Goal: Register for event/course

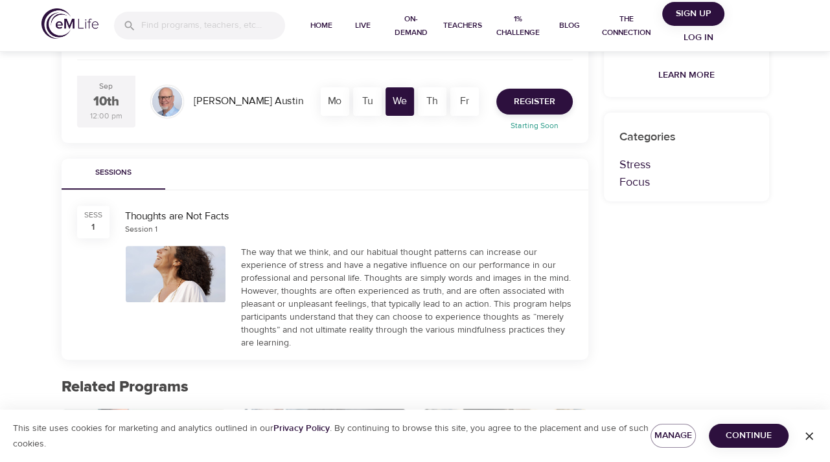
scroll to position [120, 0]
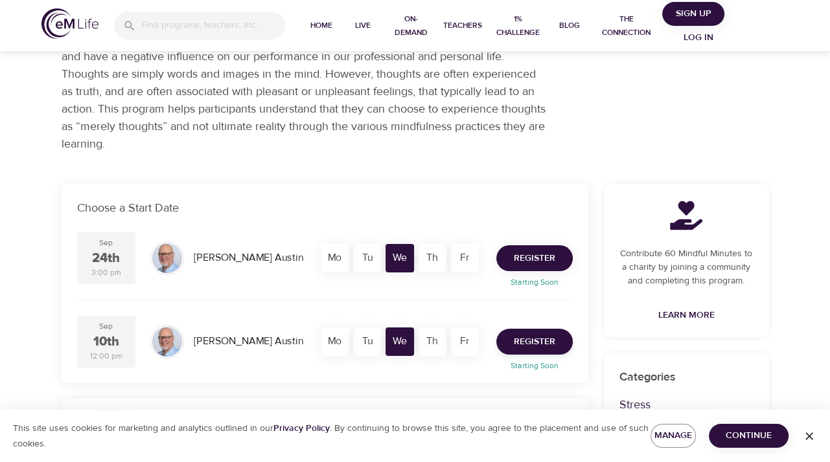
click at [528, 257] on span "Register" at bounding box center [534, 259] width 41 height 16
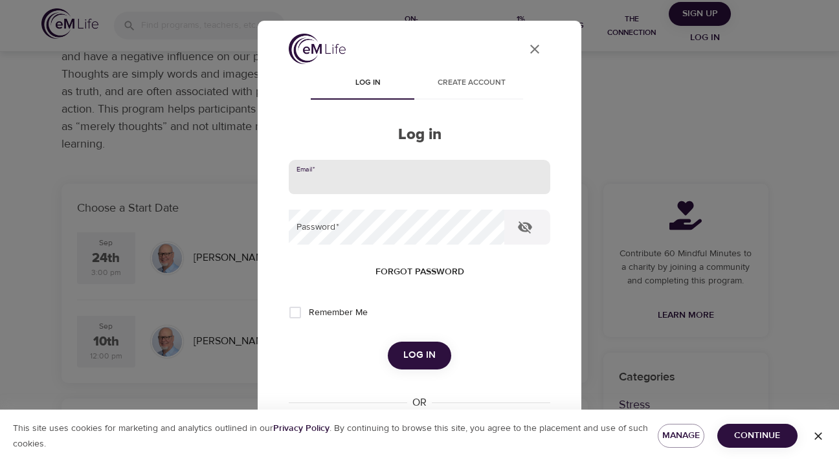
click at [357, 187] on input "email" at bounding box center [420, 177] width 262 height 35
type input "[EMAIL_ADDRESS][DOMAIN_NAME]"
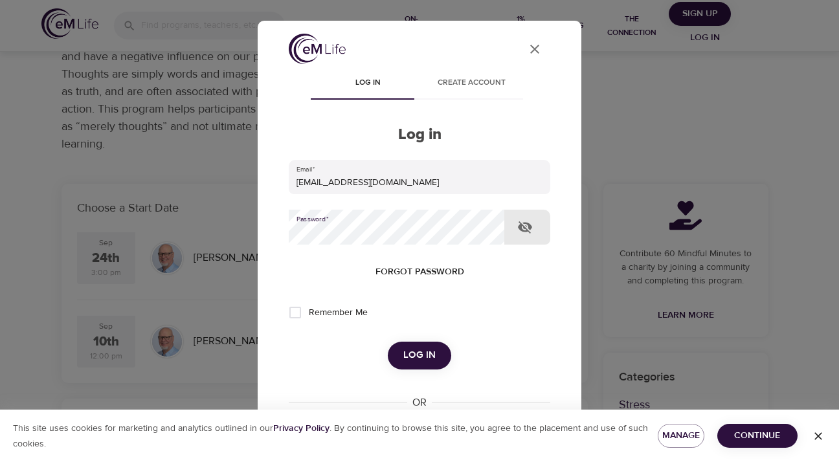
click at [388, 342] on button "Log in" at bounding box center [419, 355] width 63 height 27
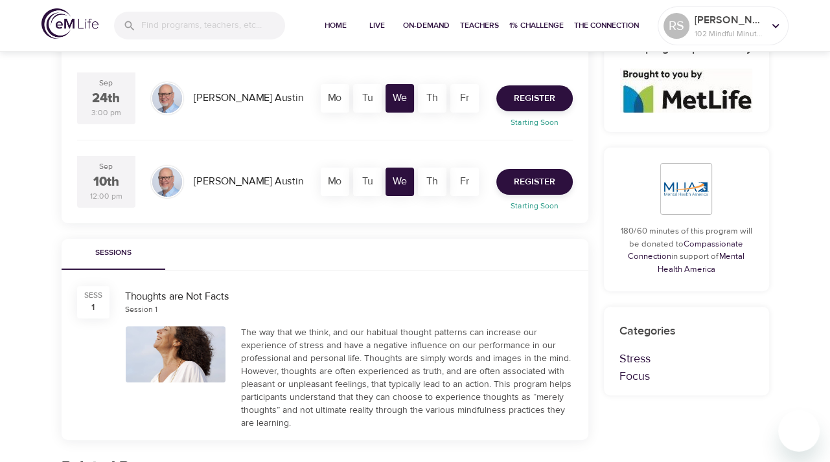
scroll to position [259, 0]
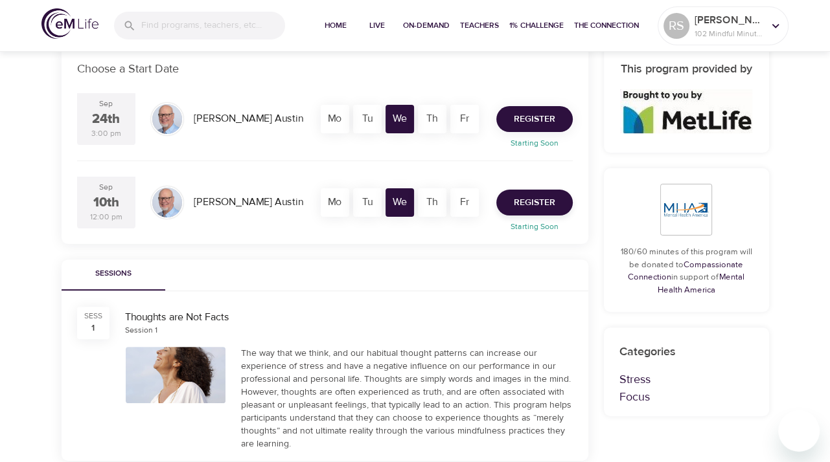
click at [531, 124] on span "Register" at bounding box center [534, 119] width 41 height 16
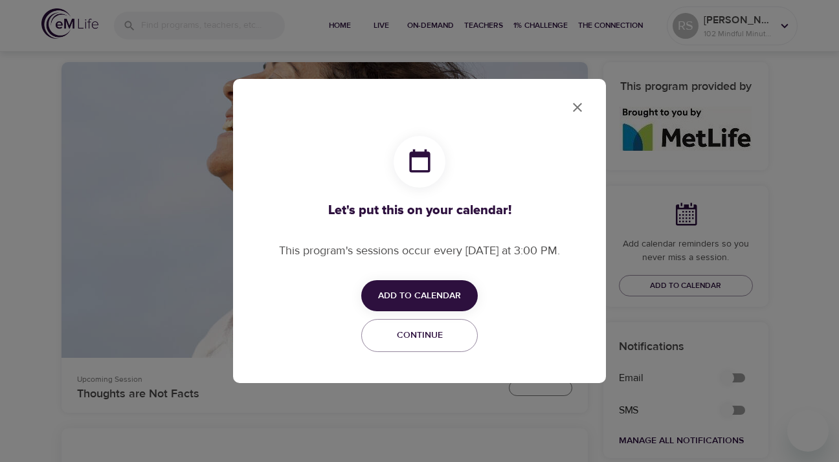
checkbox input "true"
click at [428, 299] on span "Add to Calendar" at bounding box center [419, 296] width 83 height 16
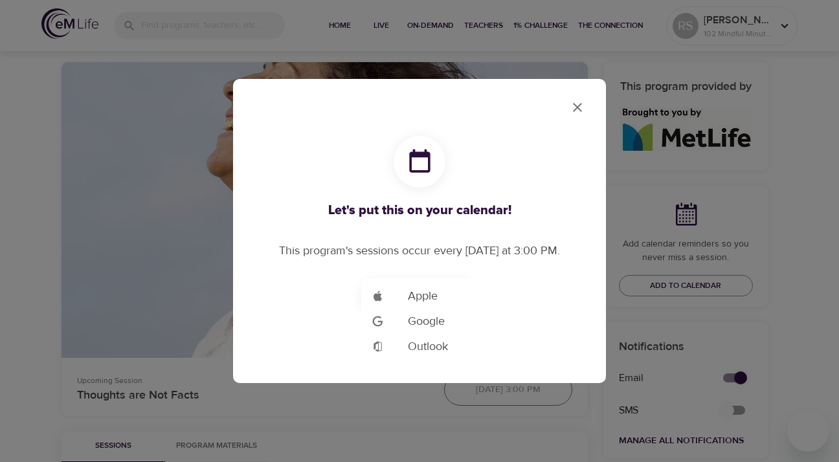
click at [419, 344] on span "Outlook" at bounding box center [428, 346] width 40 height 17
drag, startPoint x: 315, startPoint y: 120, endPoint x: 359, endPoint y: 103, distance: 47.4
click at [315, 120] on div at bounding box center [419, 231] width 839 height 462
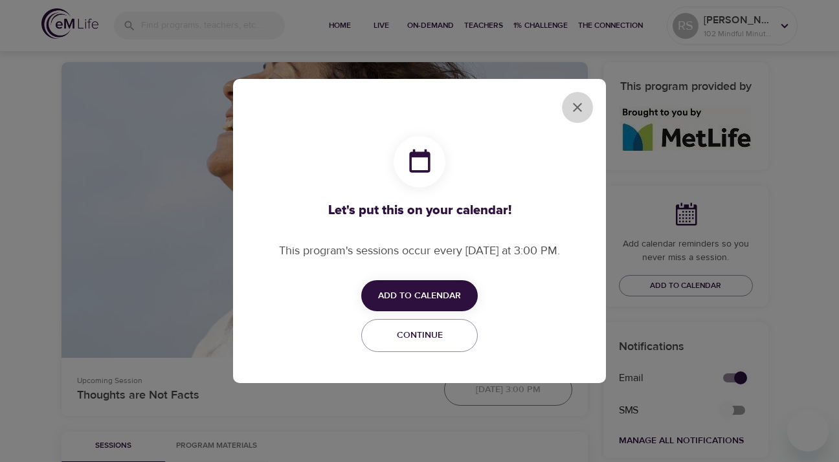
click at [580, 106] on icon "close" at bounding box center [578, 108] width 16 height 16
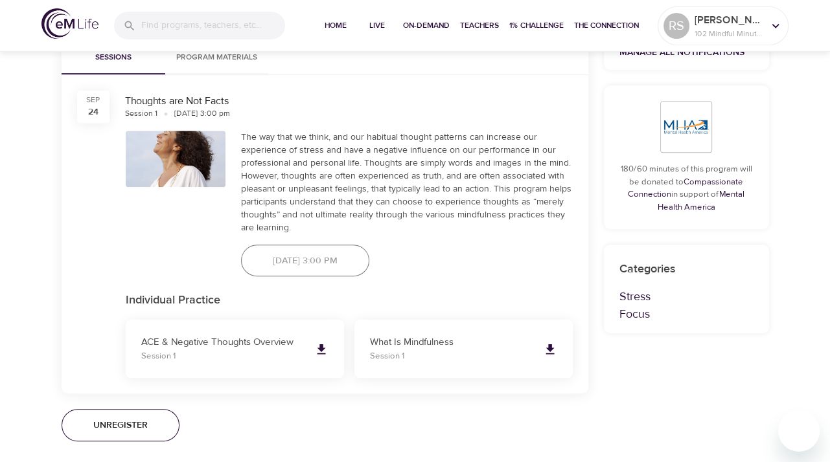
scroll to position [712, 0]
